Goal: Task Accomplishment & Management: Manage account settings

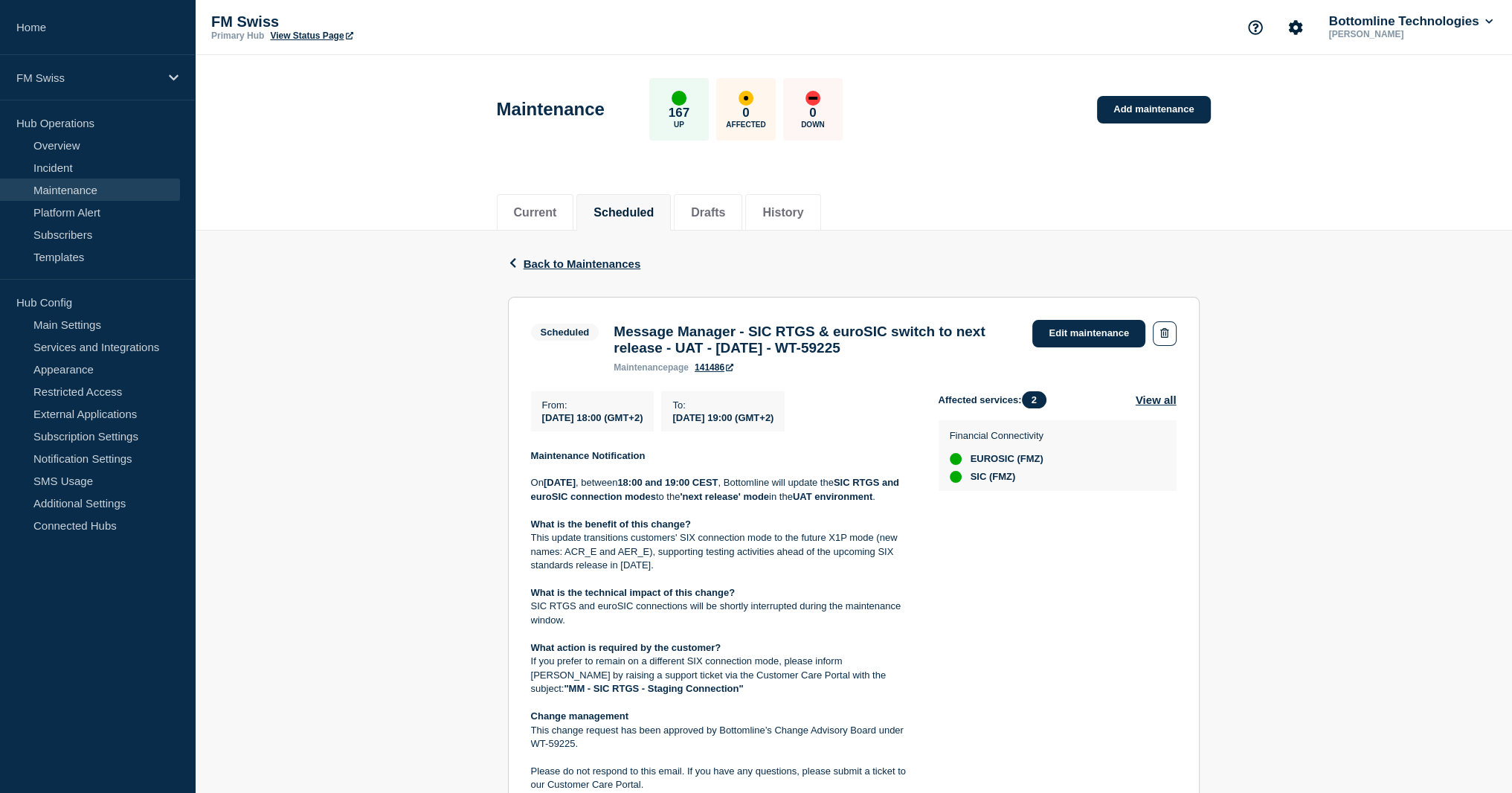
click at [686, 501] on strong "SIC RTGS and euroSIC connection modes" at bounding box center [716, 489] width 371 height 24
click at [1089, 338] on link "Edit maintenance" at bounding box center [1089, 333] width 113 height 27
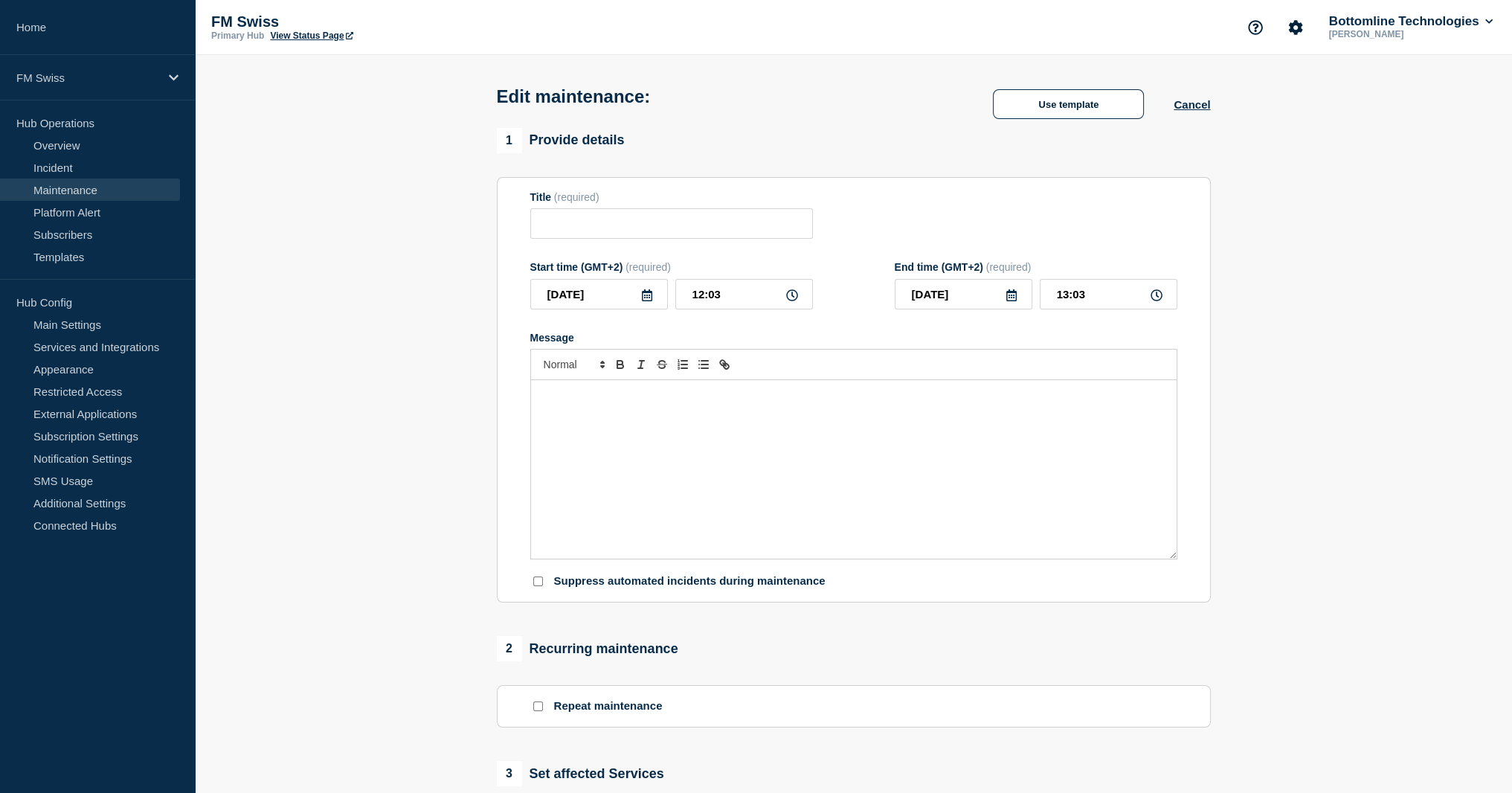
type input "Message Manager - SIC RTGS & euroSIC switch to next release - UAT - [DATE] - WT…"
type input "[DATE]"
type input "18:00"
type input "[DATE]"
type input "19:00"
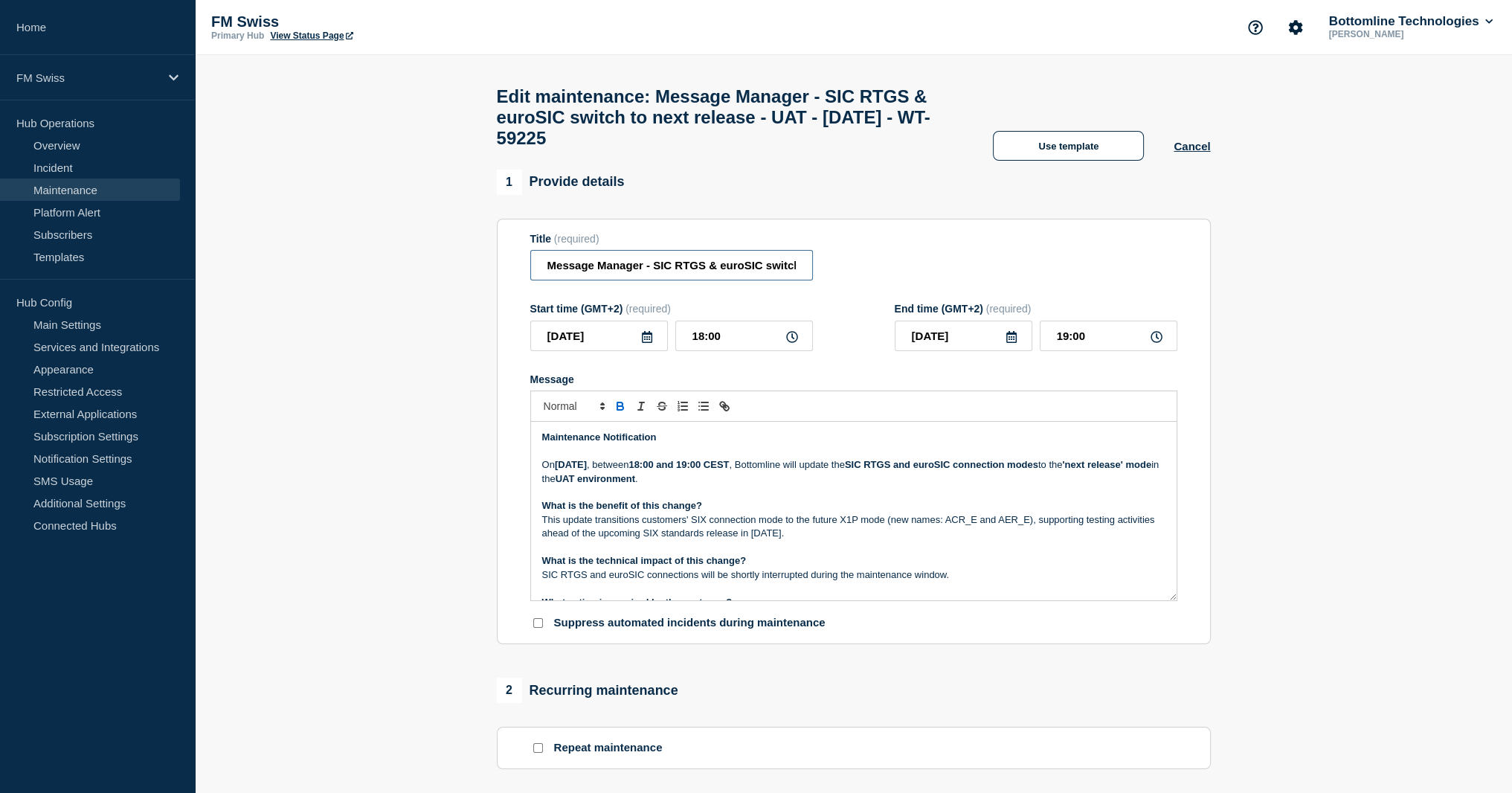
click at [731, 280] on input "Message Manager - SIC RTGS & euroSIC switch to next release - UAT - [DATE] - WT…" at bounding box center [671, 265] width 282 height 31
type input "Message Manager - SIC RTGS & euroSIC switch to next release - UAT - [DATE] - WT…"
drag, startPoint x: 653, startPoint y: 453, endPoint x: 511, endPoint y: 453, distance: 142.0
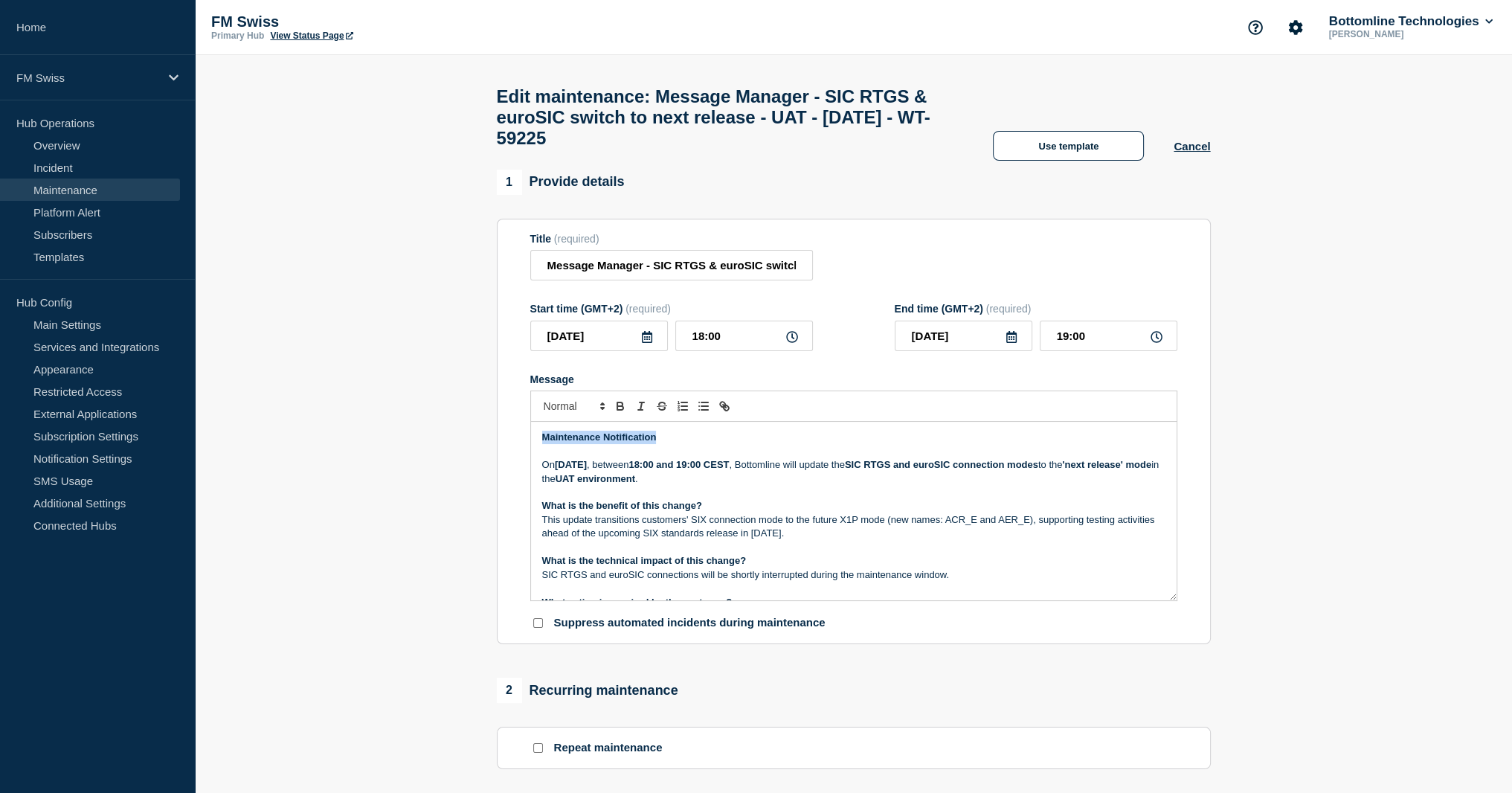
click at [511, 453] on section "Title (required) Message Manager - SIC RTGS & euroSIC switch to next release - …" at bounding box center [853, 431] width 714 height 426
copy strong "Maintenance Notification"
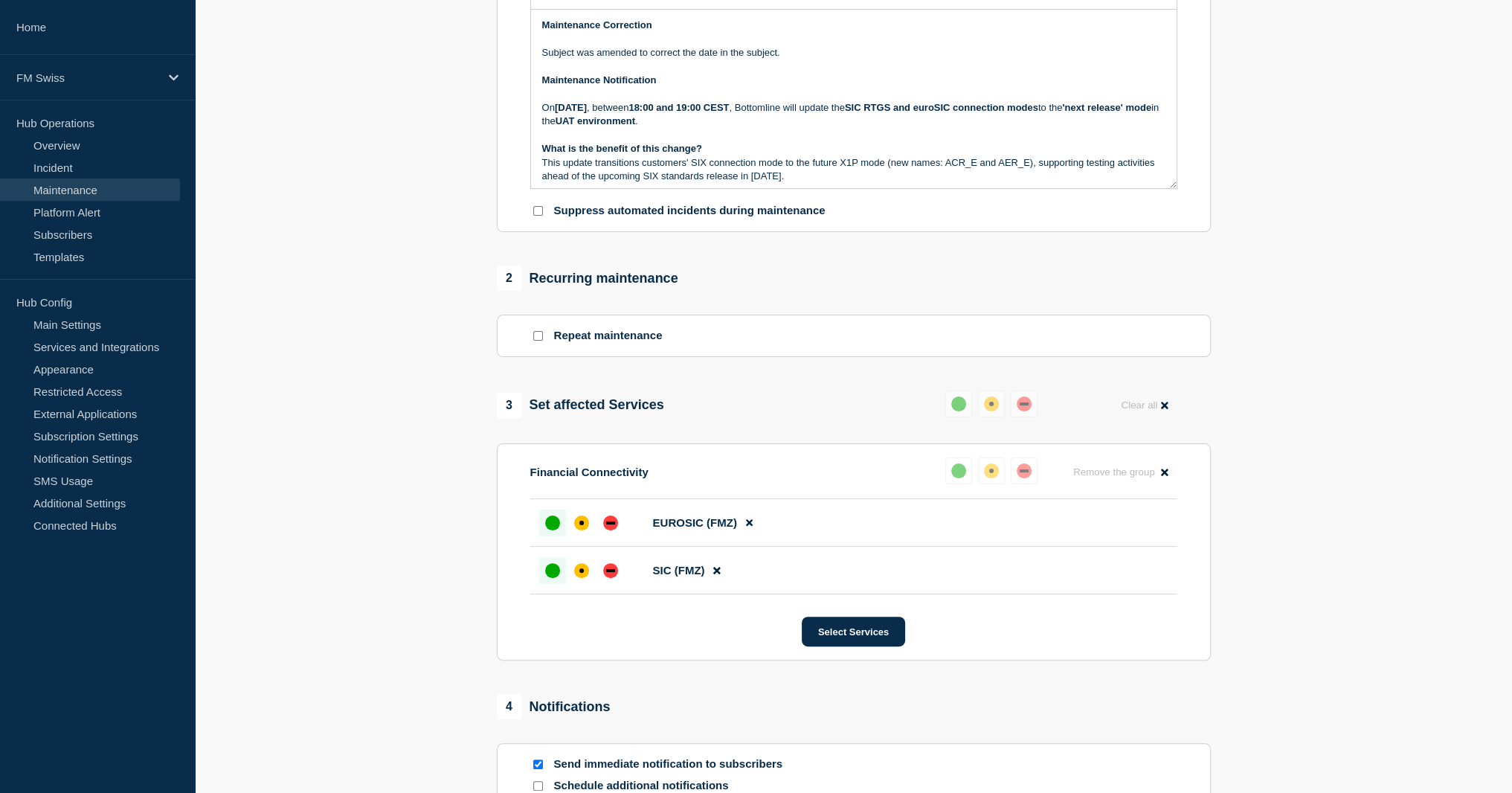
scroll to position [610, 0]
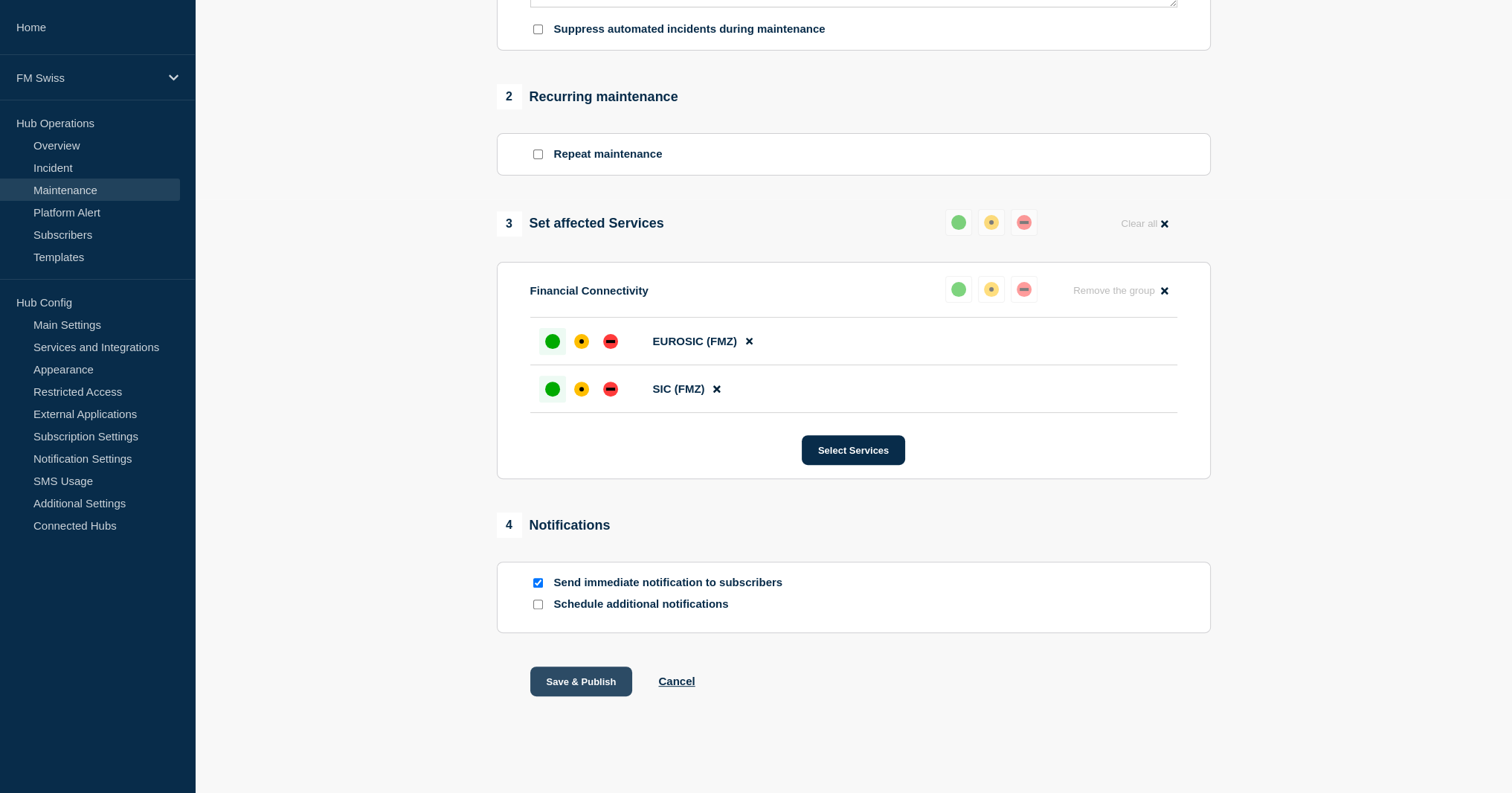
click at [572, 682] on button "Save & Publish" at bounding box center [581, 682] width 103 height 30
